Goal: Use online tool/utility: Utilize a website feature to perform a specific function

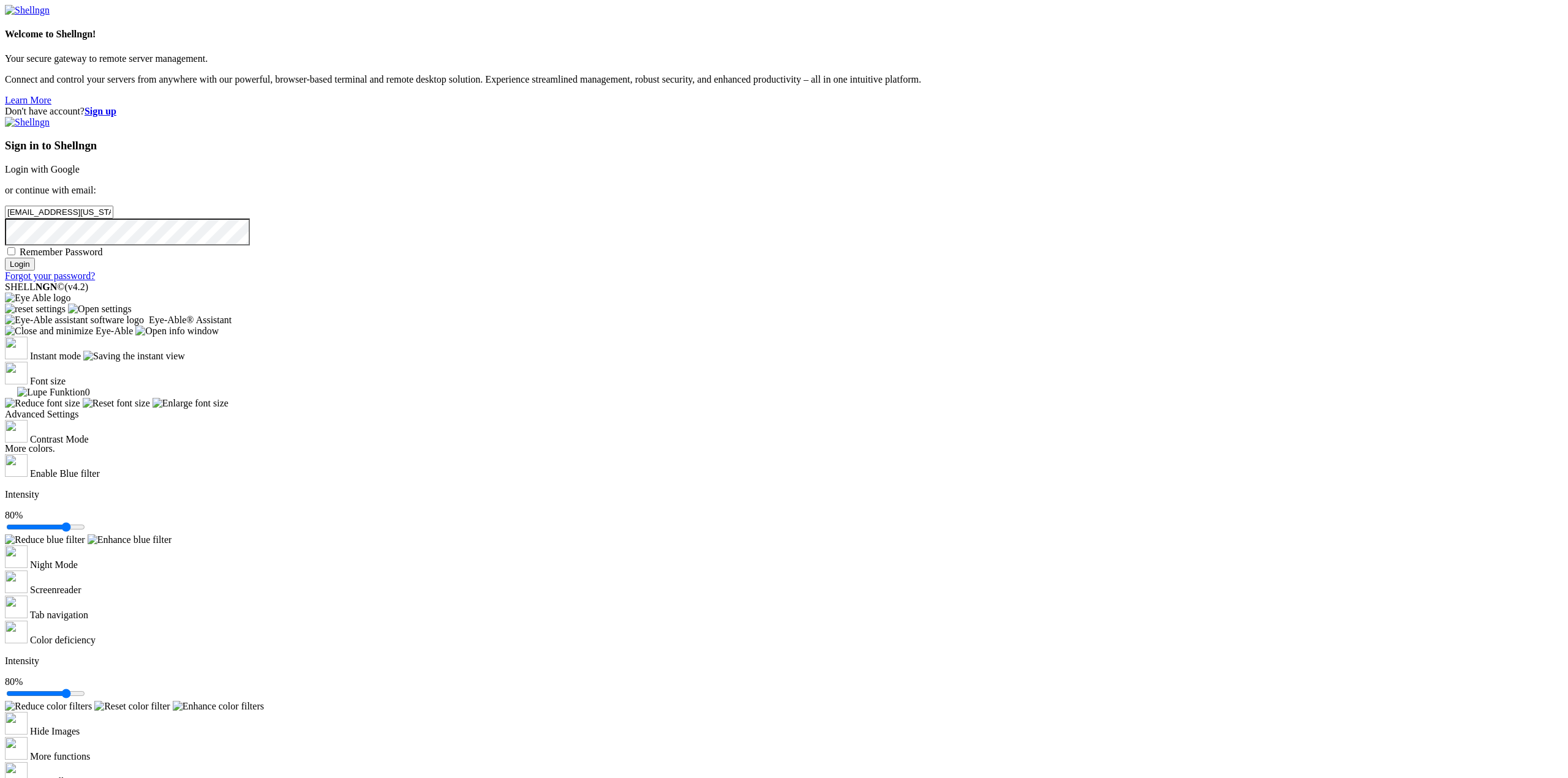
click at [35, 271] on input "Login" at bounding box center [20, 264] width 30 height 13
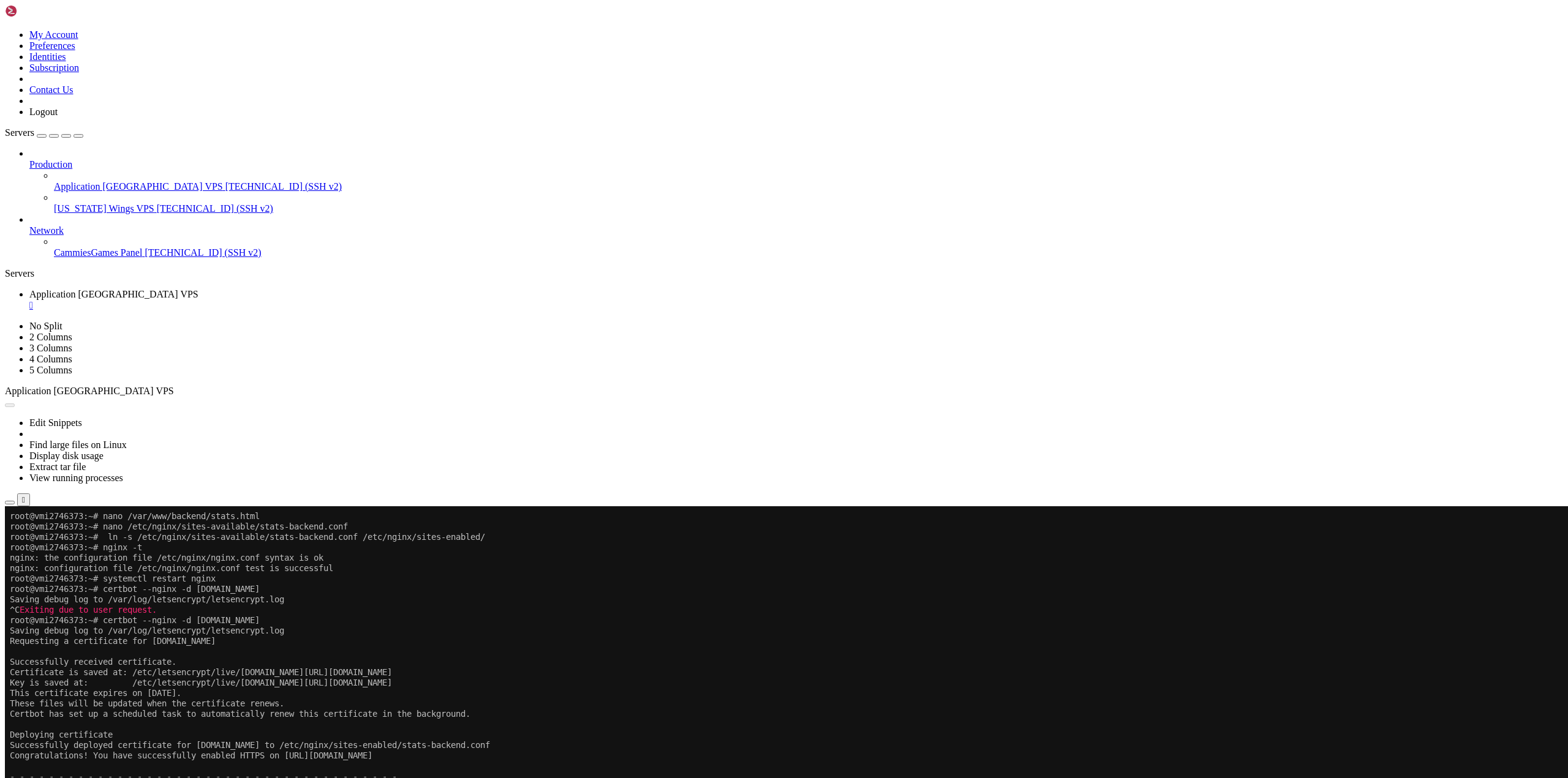
scroll to position [4571, 0]
click at [54, 540] on button "Reconnect" at bounding box center [29, 547] width 49 height 13
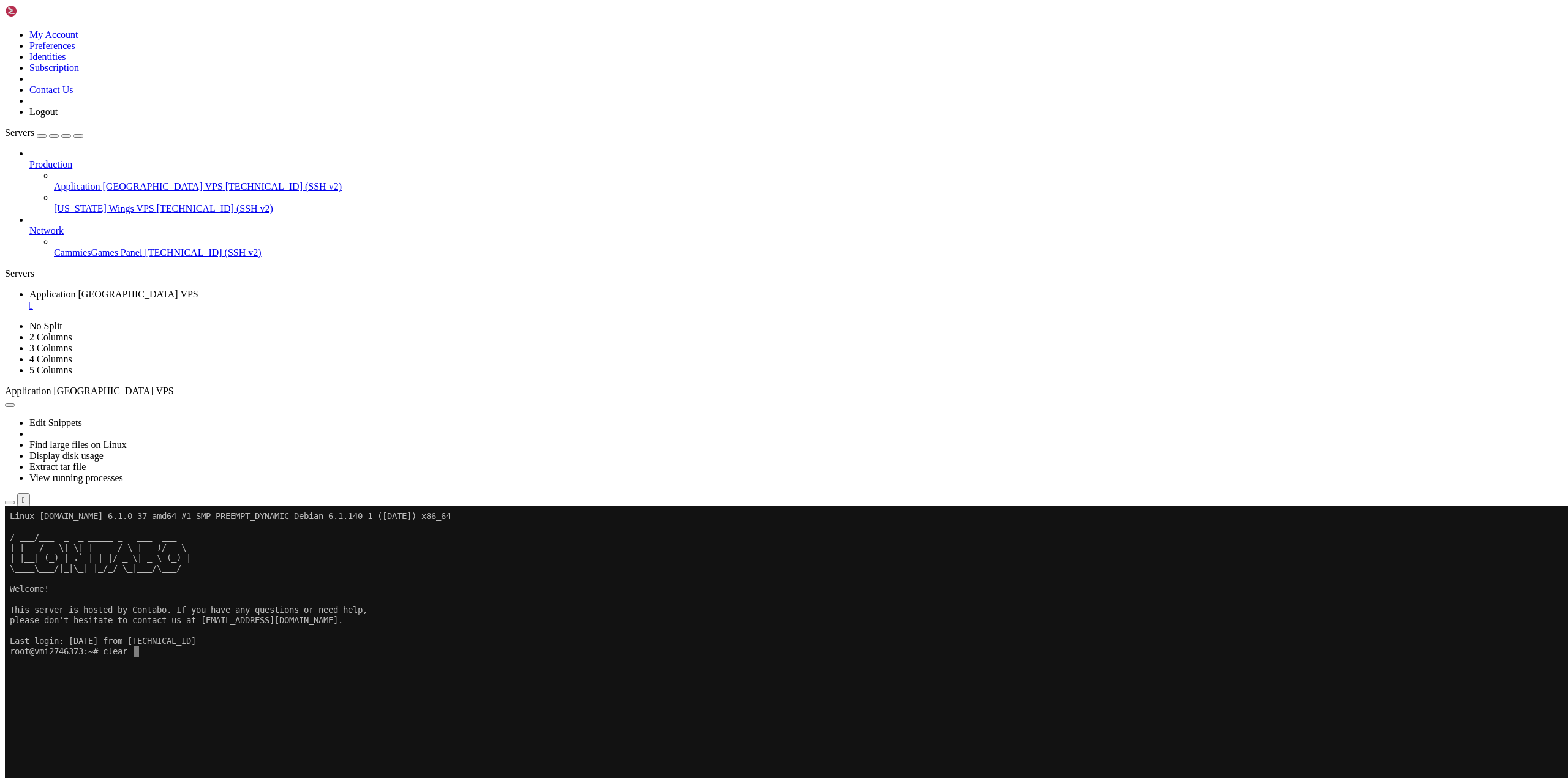
scroll to position [0, 0]
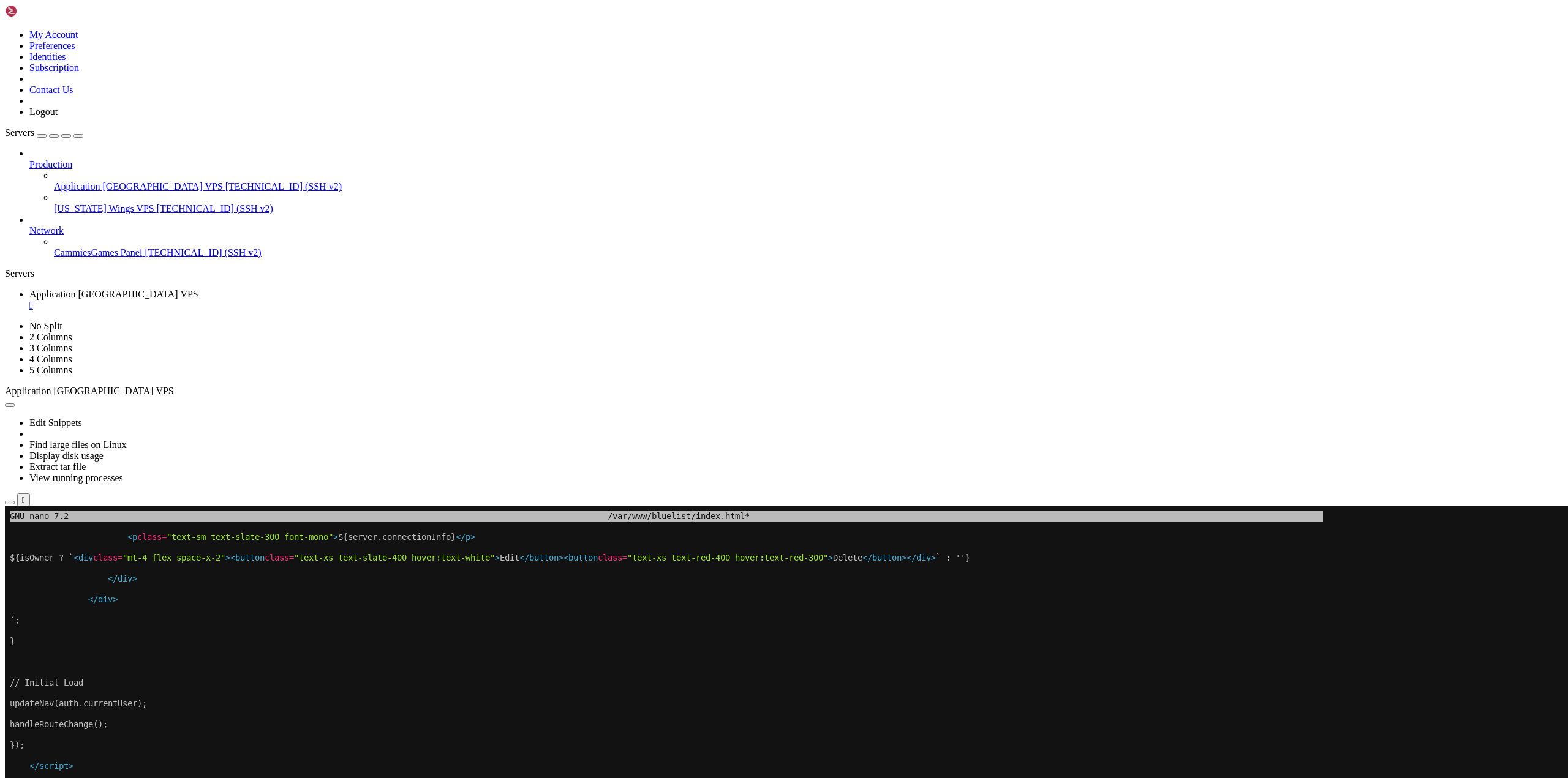
drag, startPoint x: 209, startPoint y: 553, endPoint x: 621, endPoint y: 877, distance: 524.1
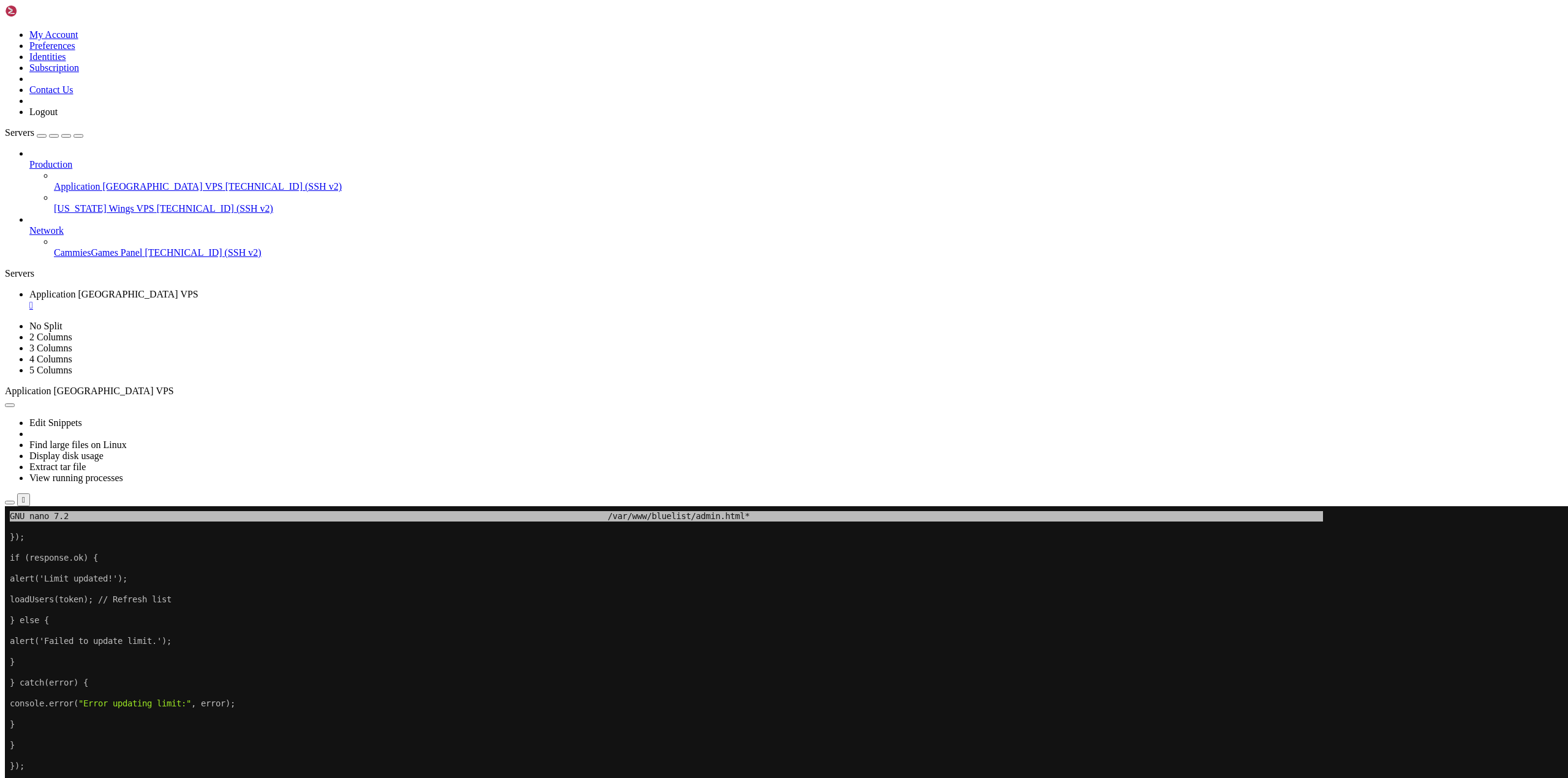
drag, startPoint x: 374, startPoint y: 604, endPoint x: 206, endPoint y: 677, distance: 183.2
click at [207, 674] on x-row at bounding box center [711, 672] width 1404 height 10
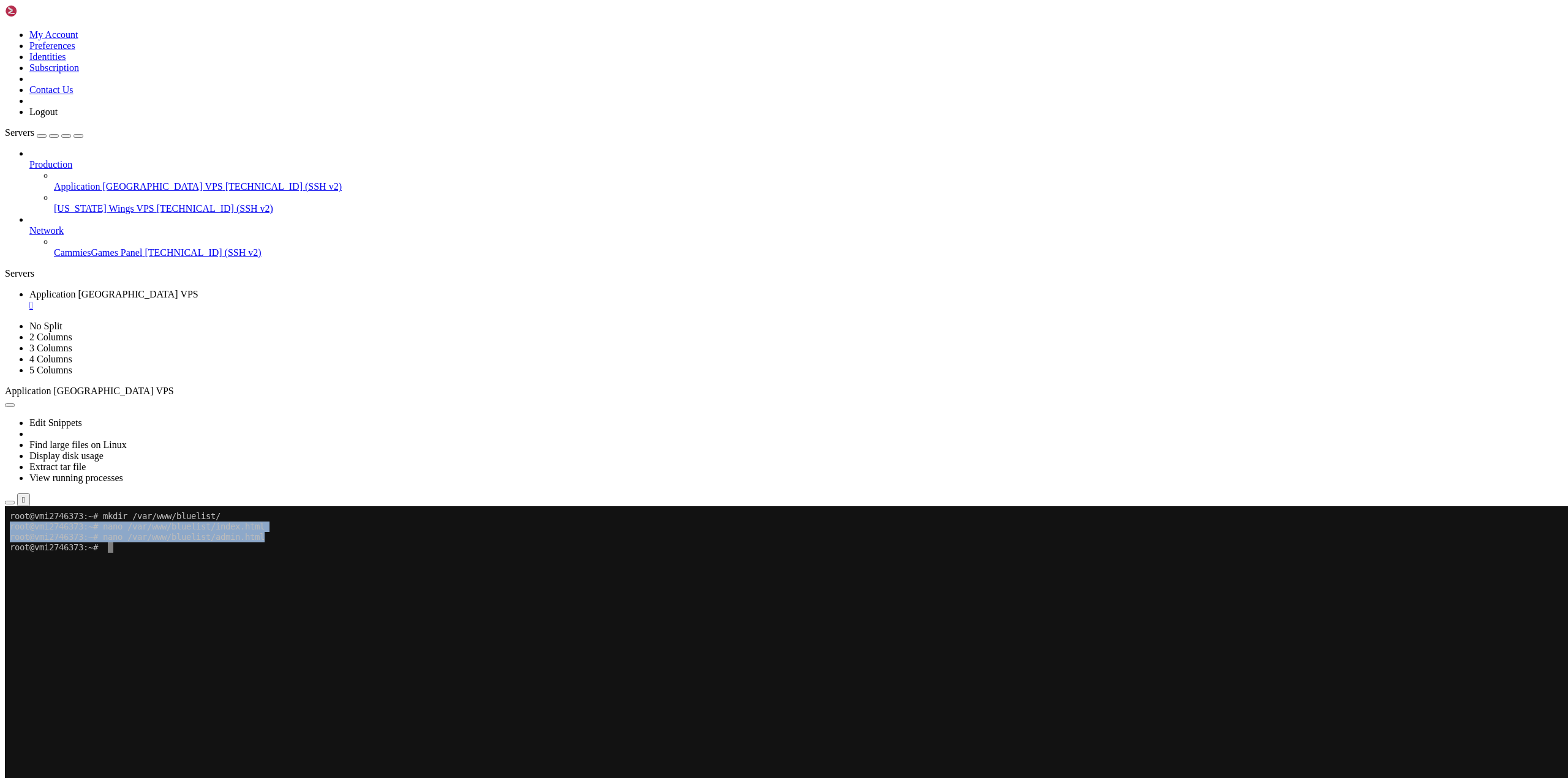
drag, startPoint x: 284, startPoint y: 540, endPoint x: 9, endPoint y: 531, distance: 275.1
copy div "root@vmi2746373:~# nano /var/www/bluelist/index.html root@vmi2746373:~# nano /v…"
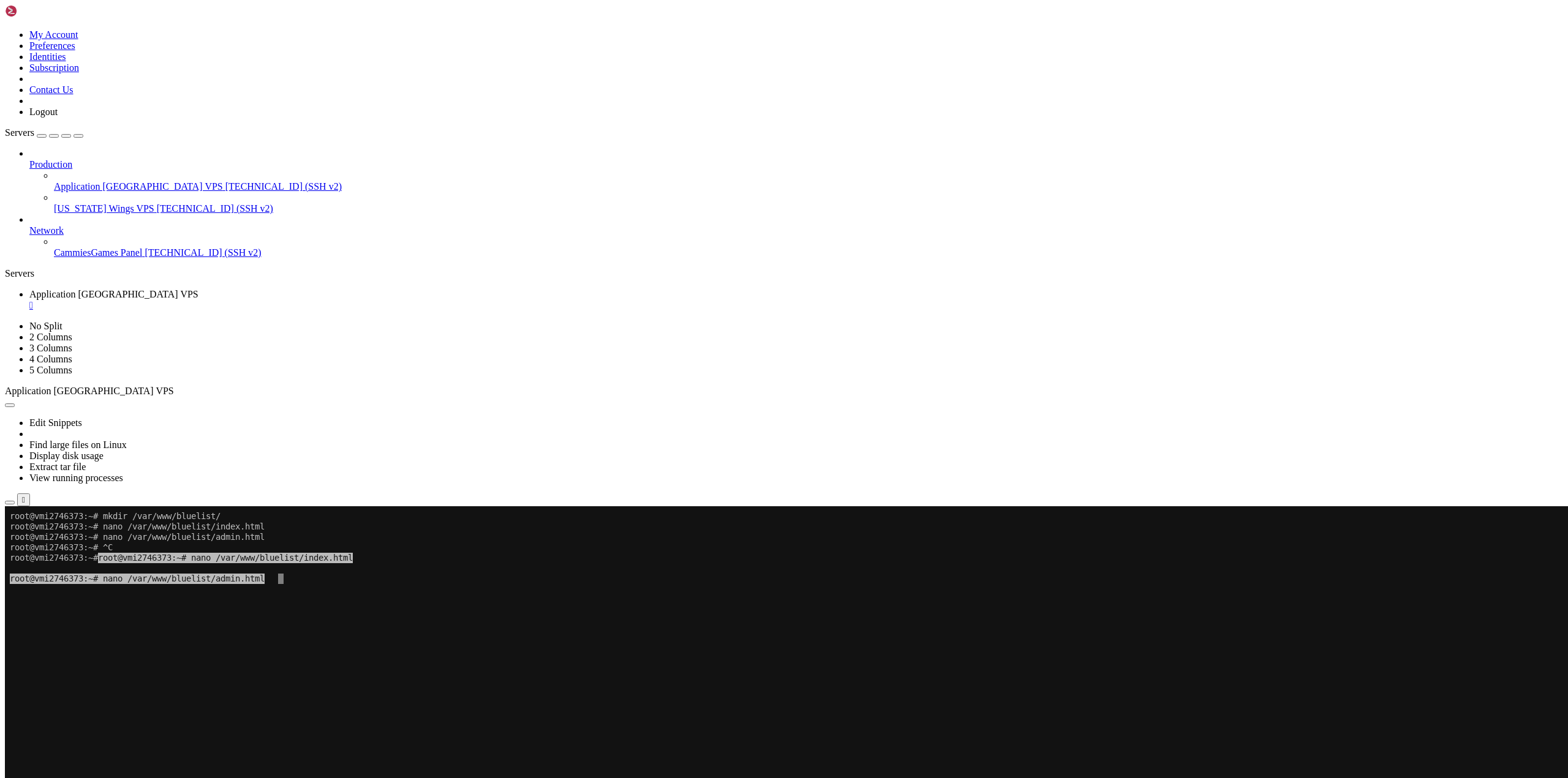
click at [277, 598] on x-row at bounding box center [711, 600] width 1404 height 10
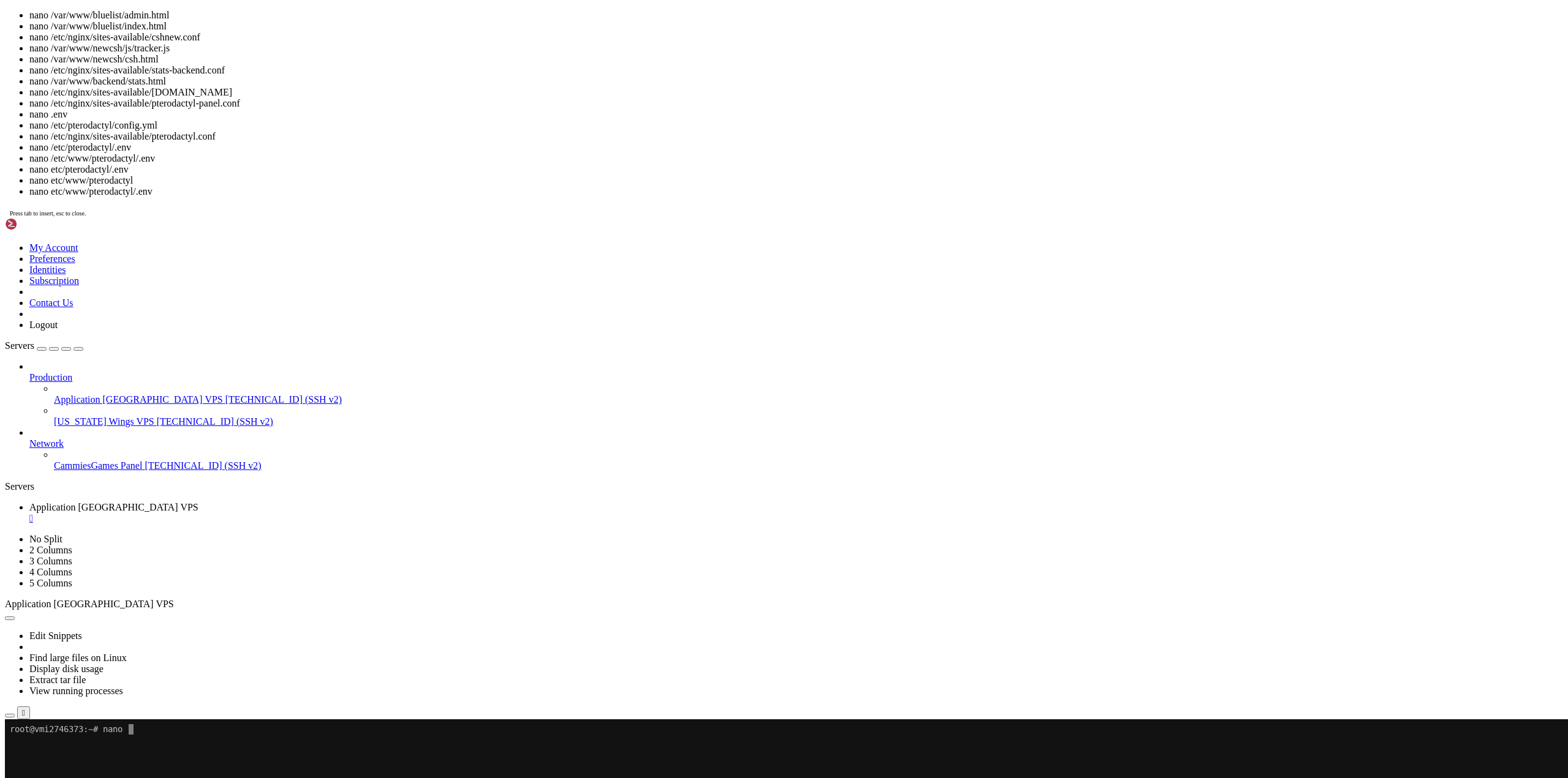
scroll to position [6, 1]
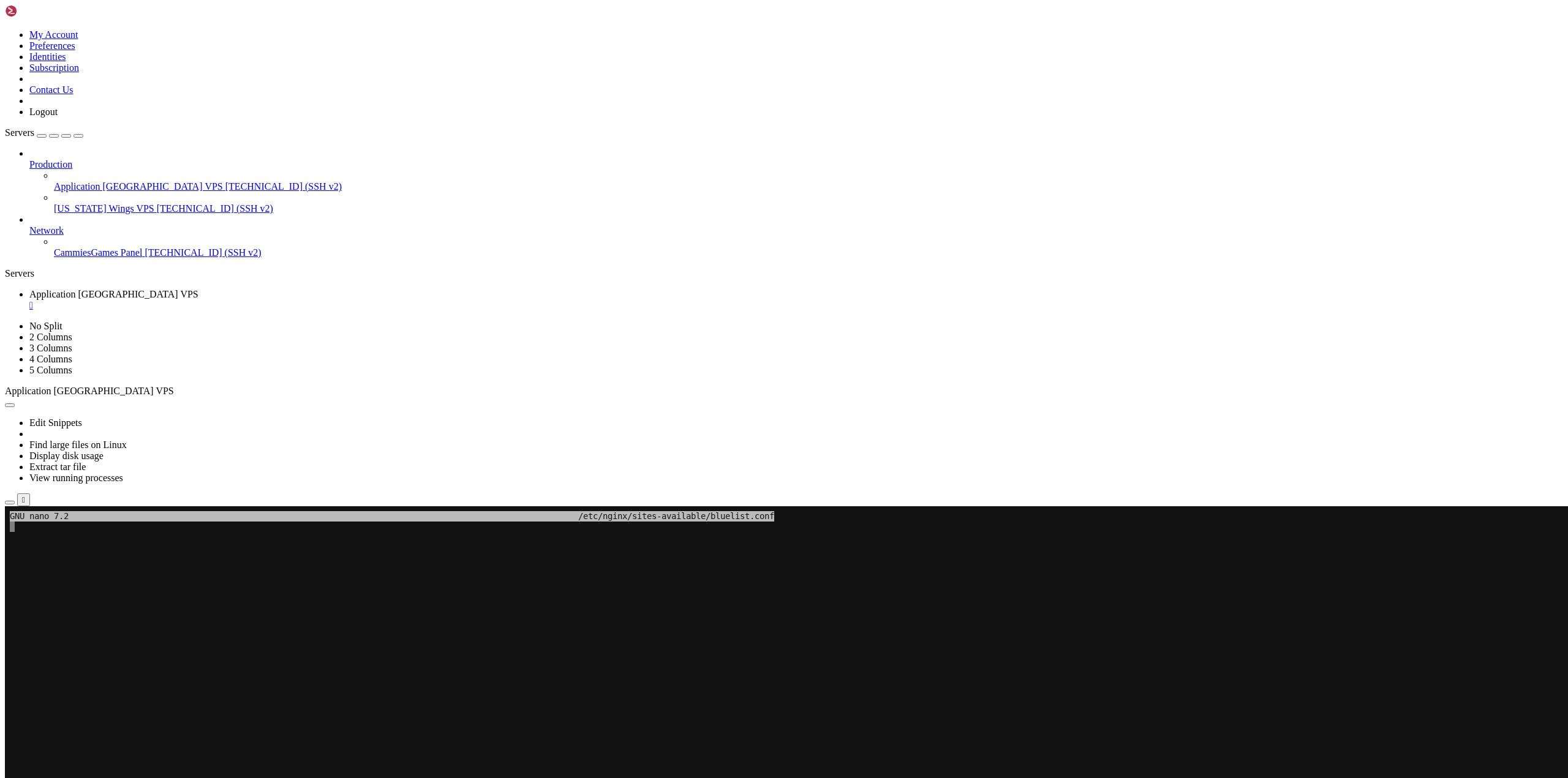
click at [279, 632] on x-row "To enrich screen reader interactions, please activate Accessibility in Grammarl…" at bounding box center [711, 631] width 1404 height 10
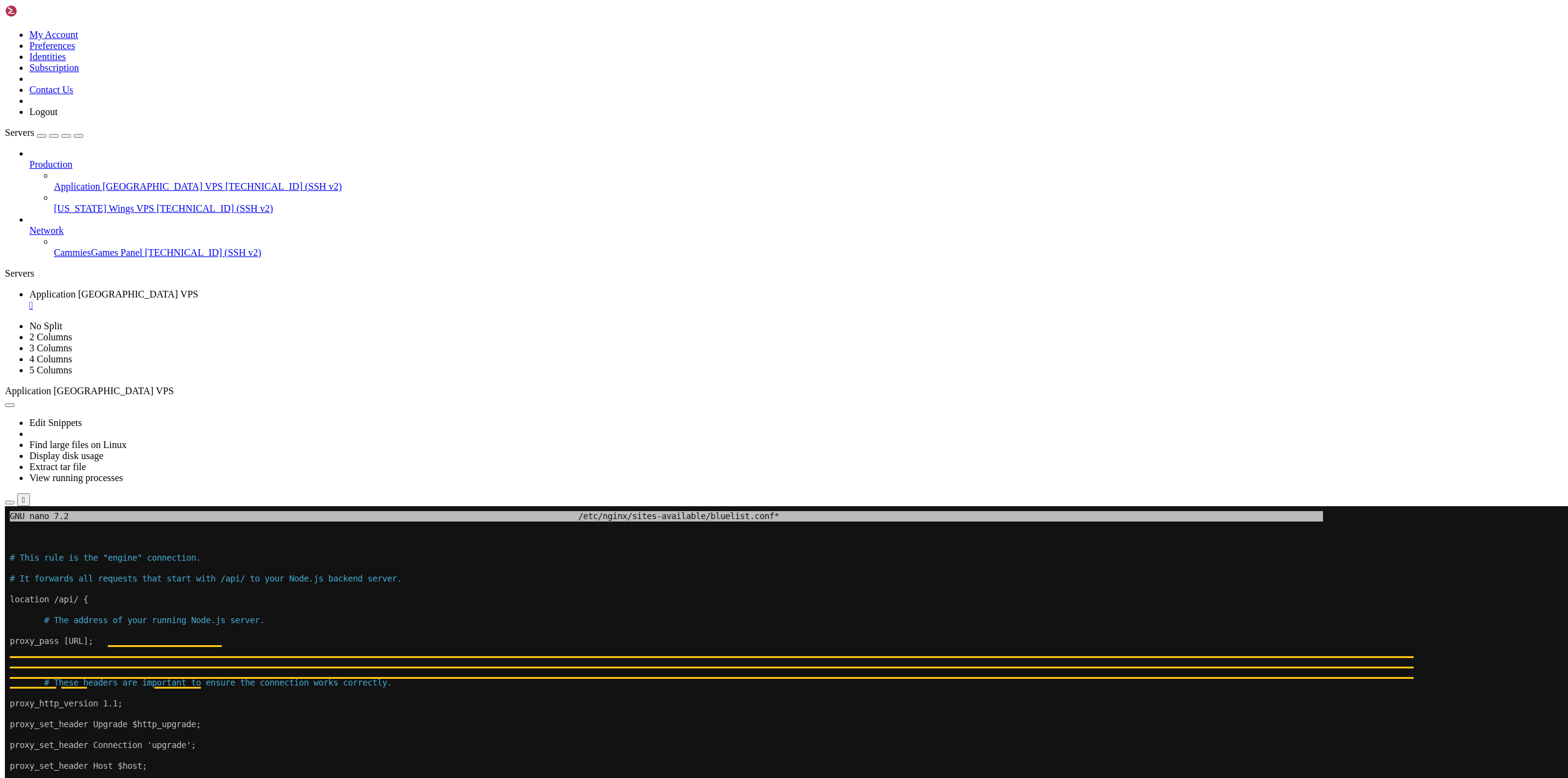
drag, startPoint x: 279, startPoint y: 632, endPoint x: 204, endPoint y: 684, distance: 91.3
click at [204, 684] on span "# These headers are important to ensure the connection works correctly." at bounding box center [218, 683] width 348 height 9
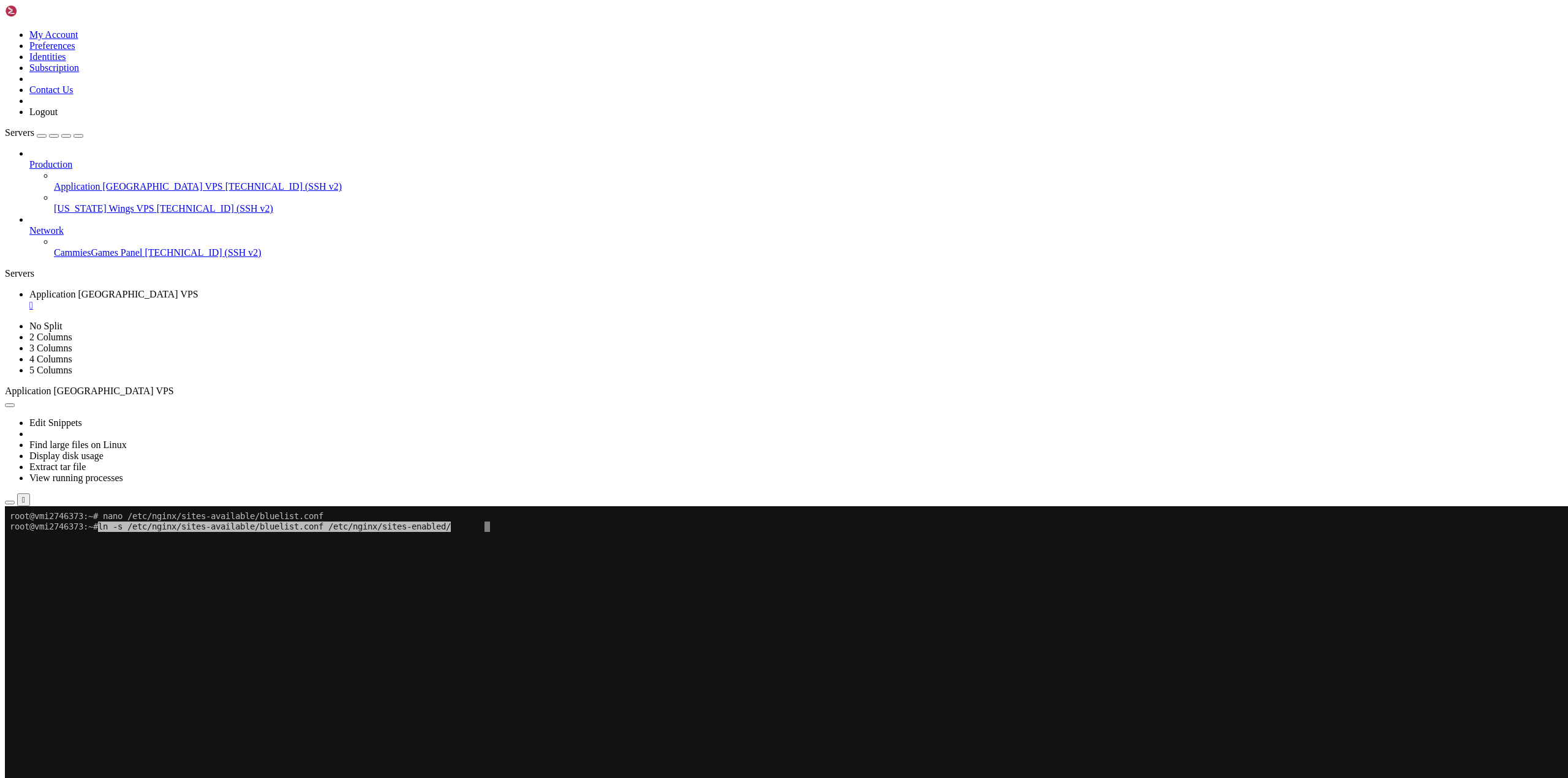
drag, startPoint x: 245, startPoint y: 559, endPoint x: 188, endPoint y: 568, distance: 57.7
click at [188, 568] on x-row "To enrich screen reader interactions, please activate Accessibility in Grammarl…" at bounding box center [711, 569] width 1404 height 10
click at [207, 555] on x-row "To enrich screen reader interactions, please activate Accessibility in Grammarl…" at bounding box center [711, 557] width 1404 height 10
drag, startPoint x: 207, startPoint y: 555, endPoint x: 164, endPoint y: 628, distance: 84.7
click at [164, 628] on x-row "To enrich screen reader interactions, please activate Accessibility in Grammarl…" at bounding box center [711, 631] width 1404 height 10
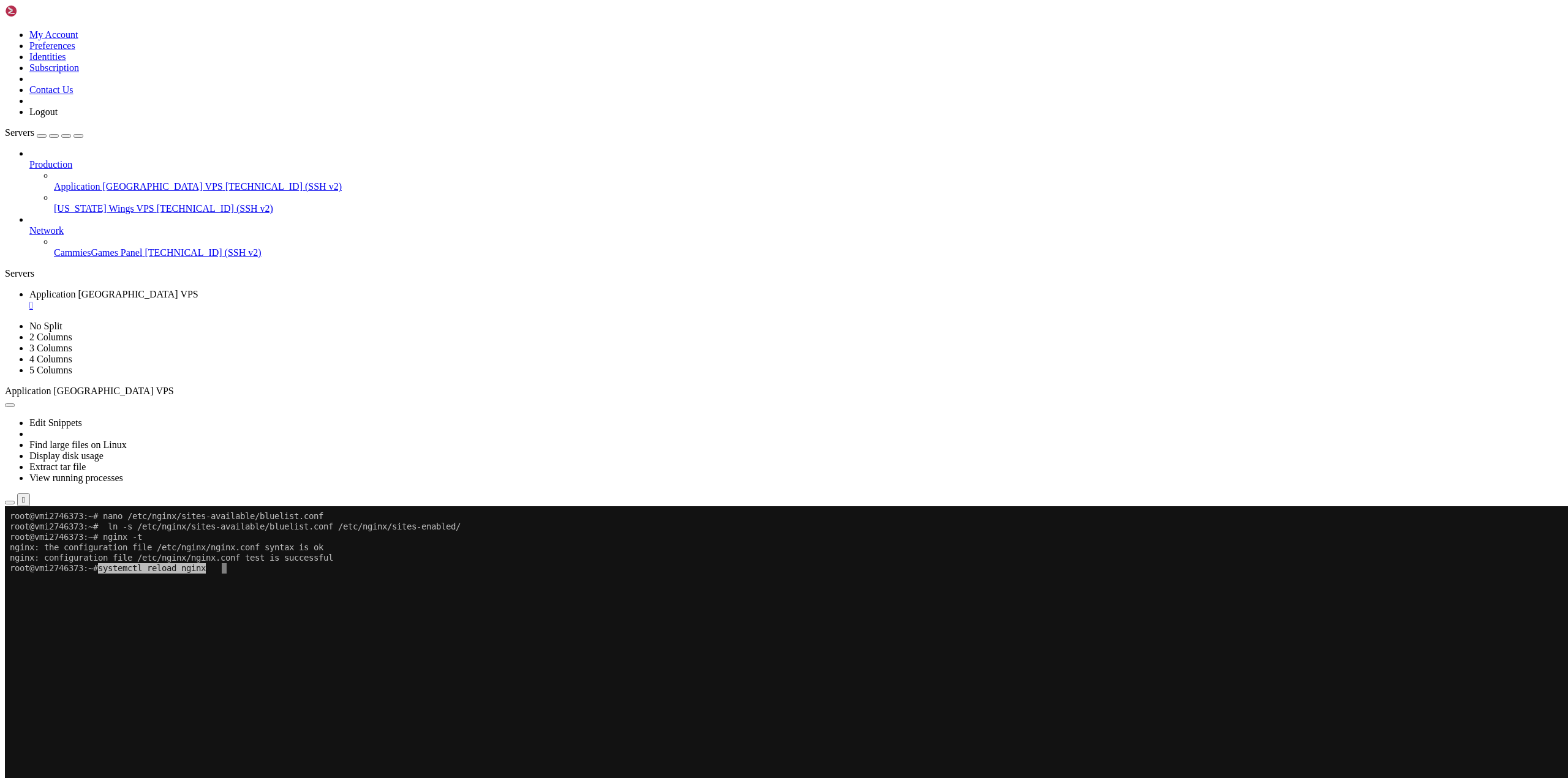
drag, startPoint x: 197, startPoint y: 590, endPoint x: 175, endPoint y: 718, distance: 129.9
click at [296, 719] on x-row "To enrich screen reader interactions, please activate Accessibility in Grammarl…" at bounding box center [711, 714] width 1404 height 10
drag, startPoint x: 241, startPoint y: 645, endPoint x: 185, endPoint y: 646, distance: 56.0
click at [185, 646] on x-row "To enrich screen reader interactions, please activate Accessibility in Grammarl…" at bounding box center [711, 641] width 1404 height 10
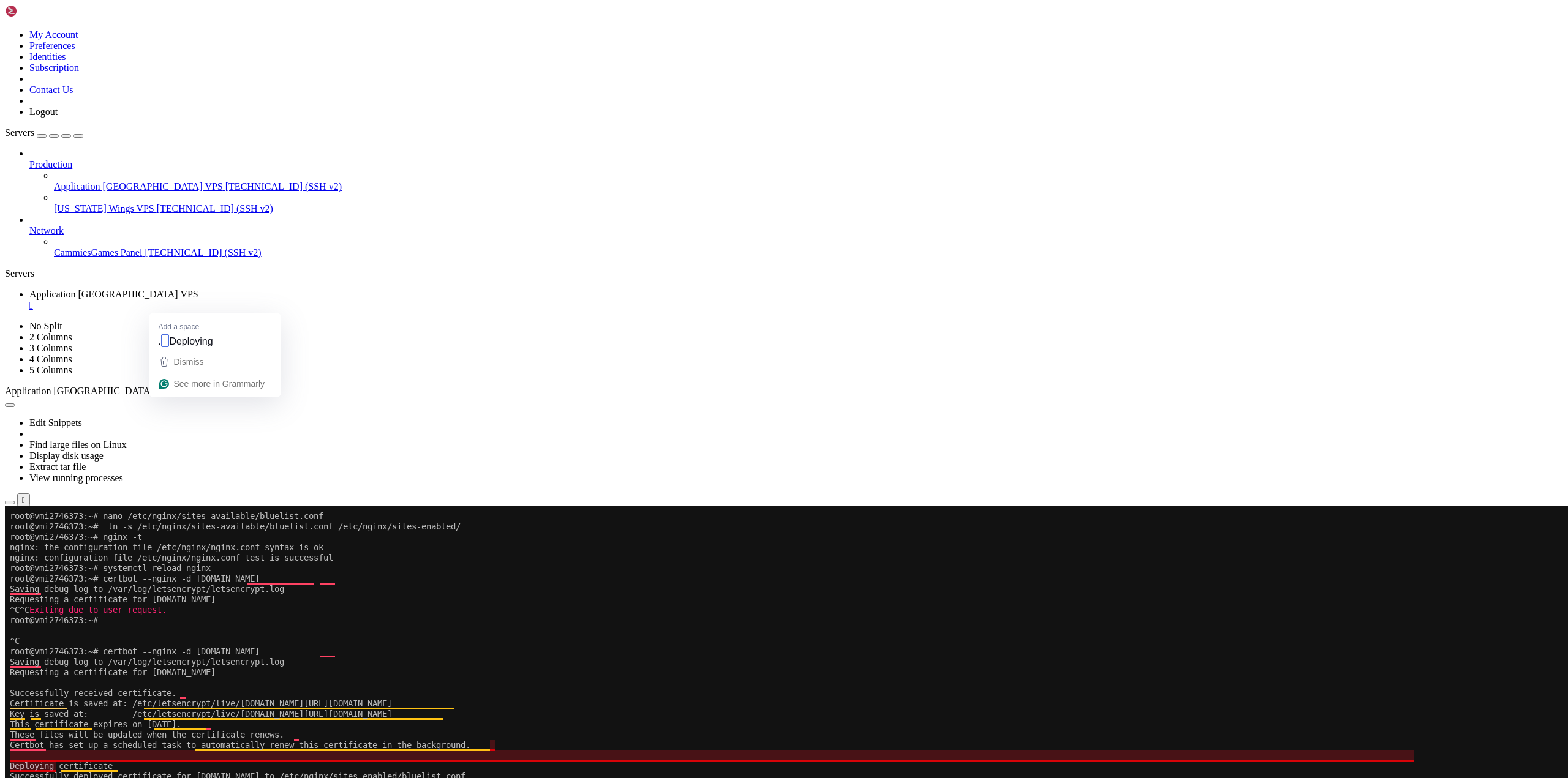
click at [611, 754] on x-row "To enrich screen reader interactions, please activate Accessibility in Grammarl…" at bounding box center [711, 755] width 1404 height 10
click at [248, 369] on div "Dismiss" at bounding box center [214, 361] width 116 height 18
